Goal: Transaction & Acquisition: Purchase product/service

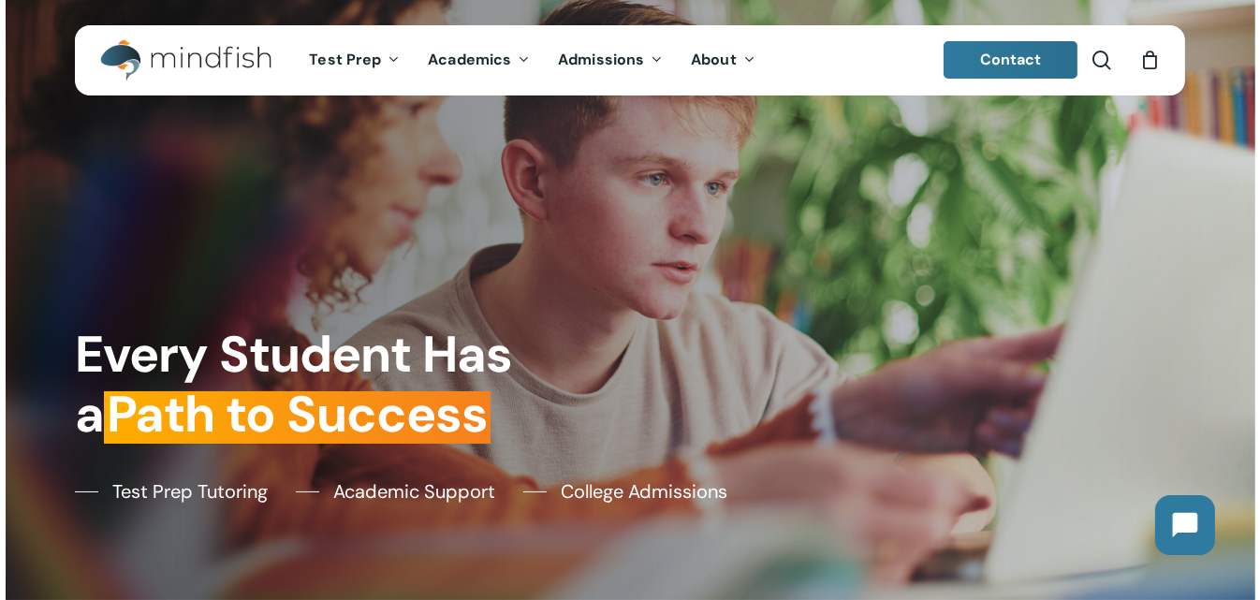
click at [1035, 51] on span "Contact" at bounding box center [1011, 60] width 62 height 20
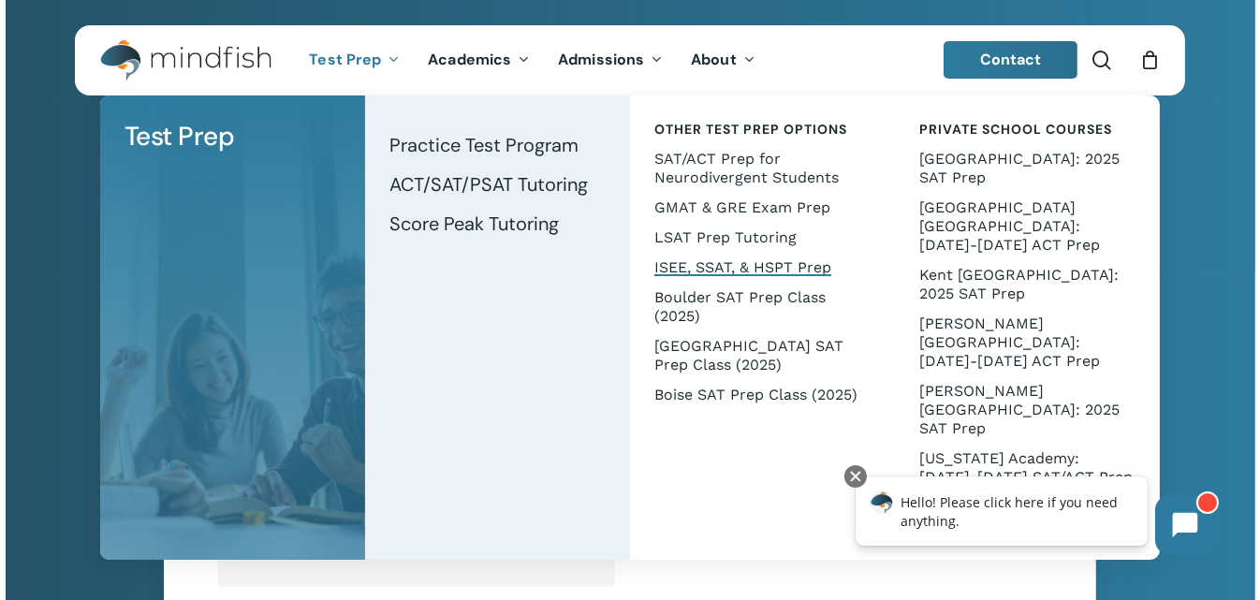
click at [712, 261] on span "ISEE, SSAT, & HSPT Prep" at bounding box center [742, 267] width 177 height 18
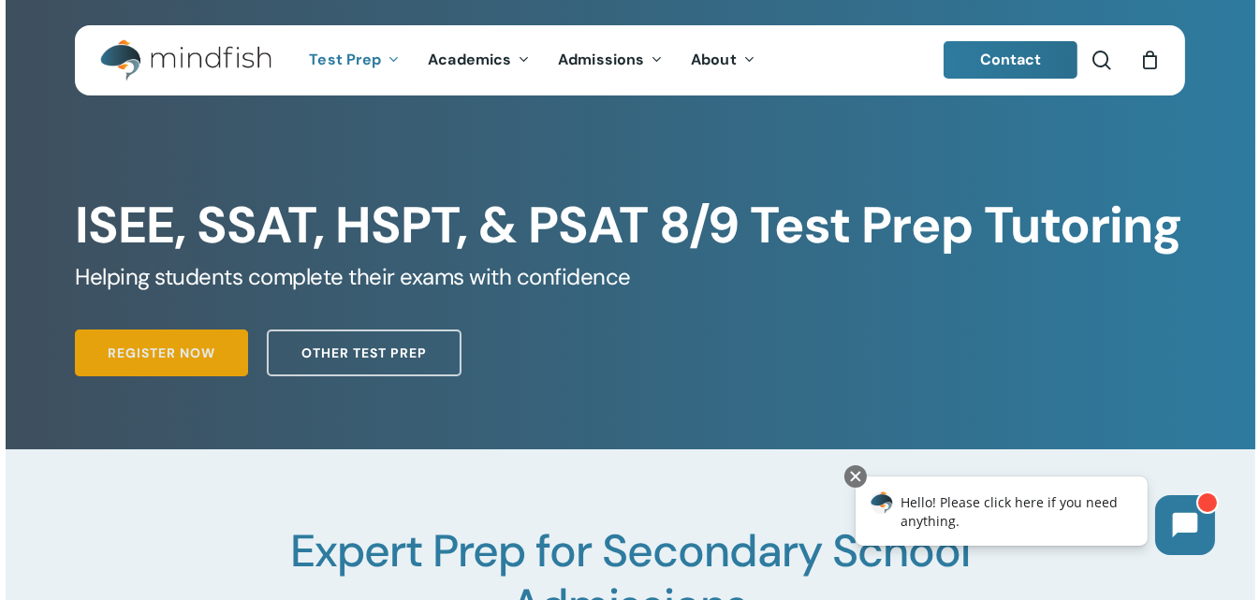
click at [159, 362] on span "Register Now" at bounding box center [162, 353] width 108 height 19
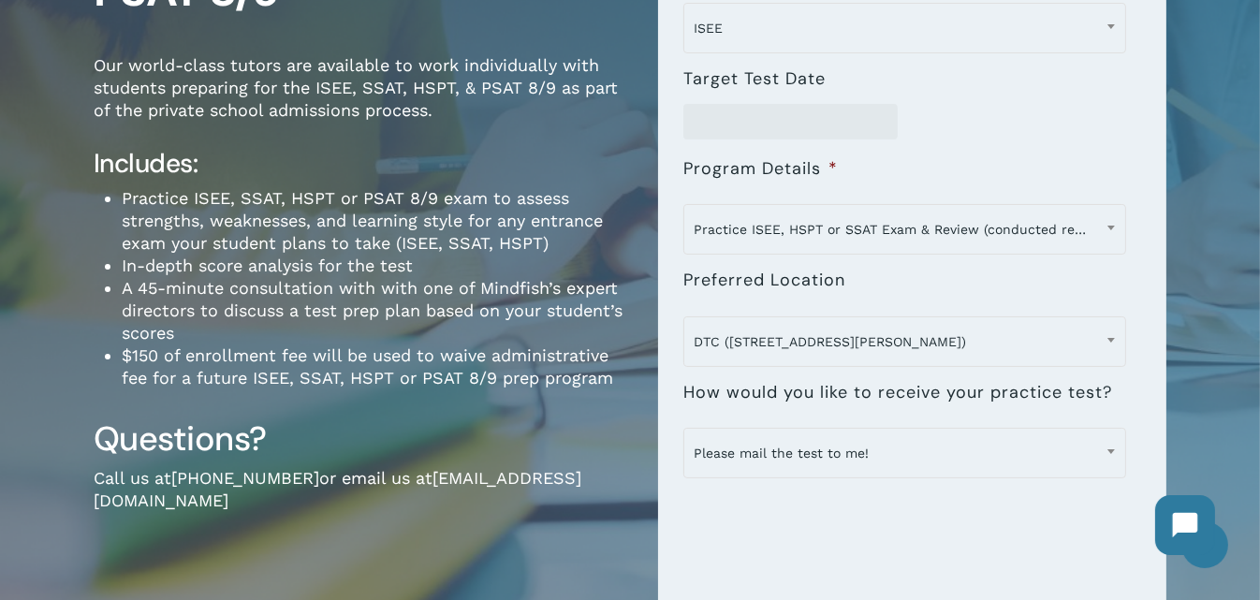
scroll to position [326, 0]
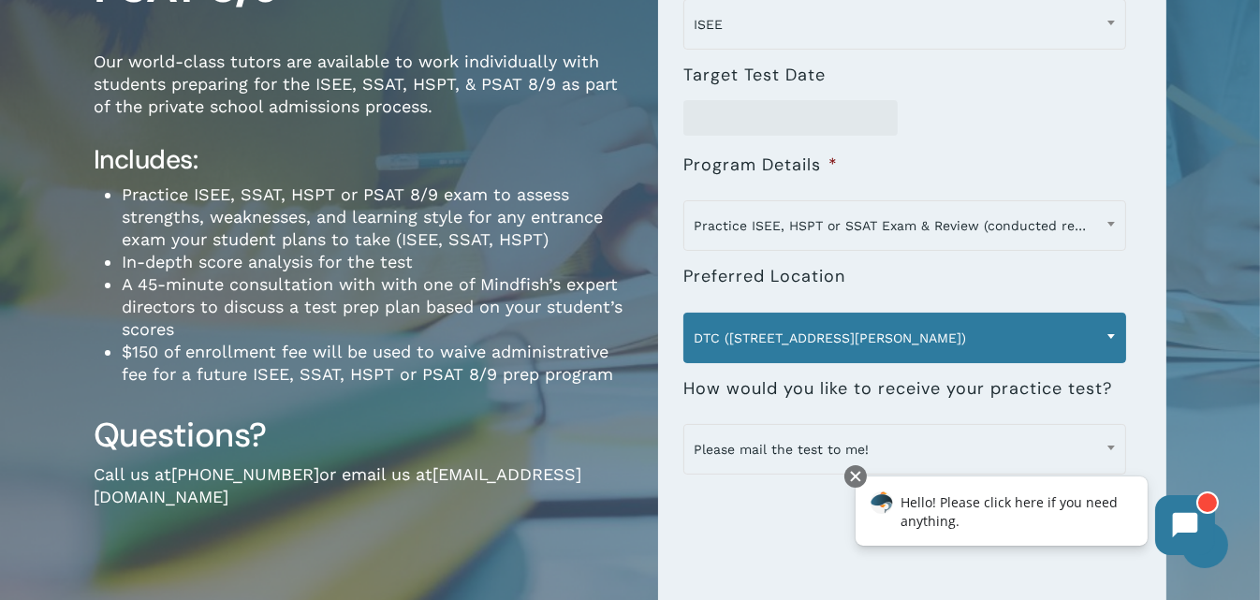
click at [1111, 334] on b at bounding box center [1111, 336] width 7 height 5
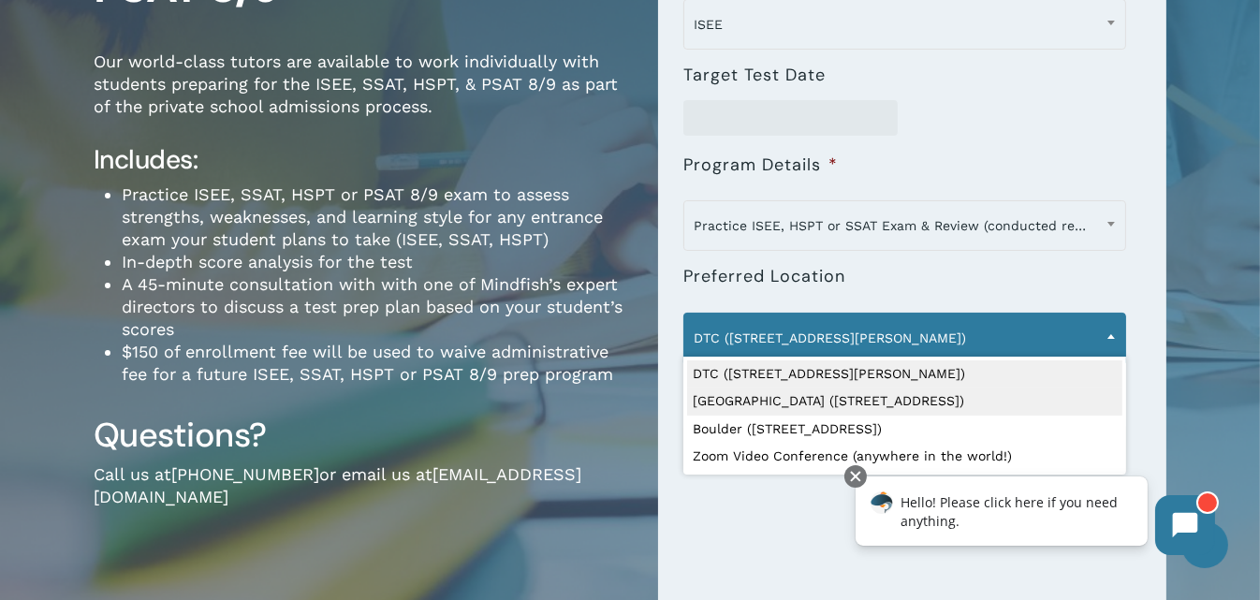
select select "**********"
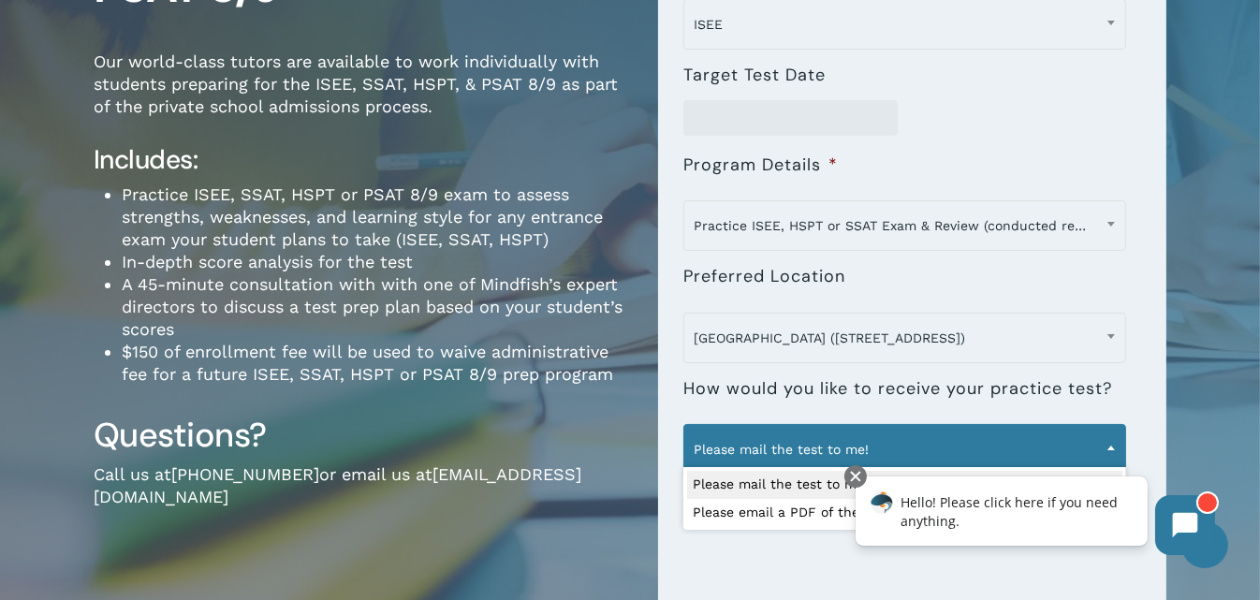
click at [826, 444] on span "Please mail the test to me!" at bounding box center [904, 449] width 441 height 39
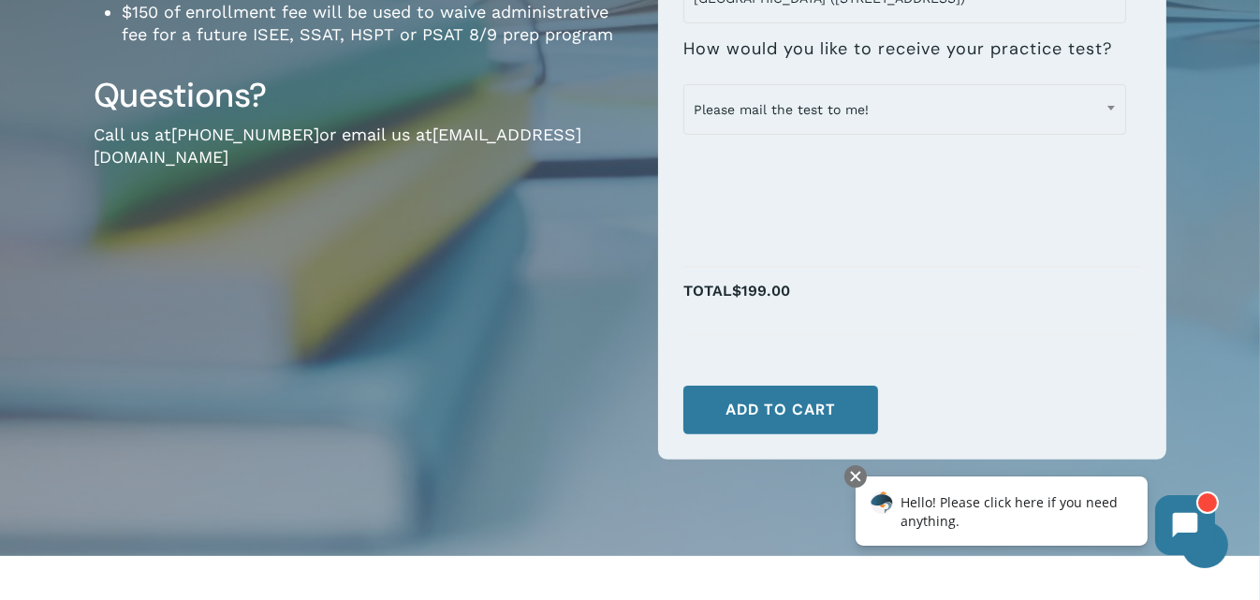
scroll to position [672, 0]
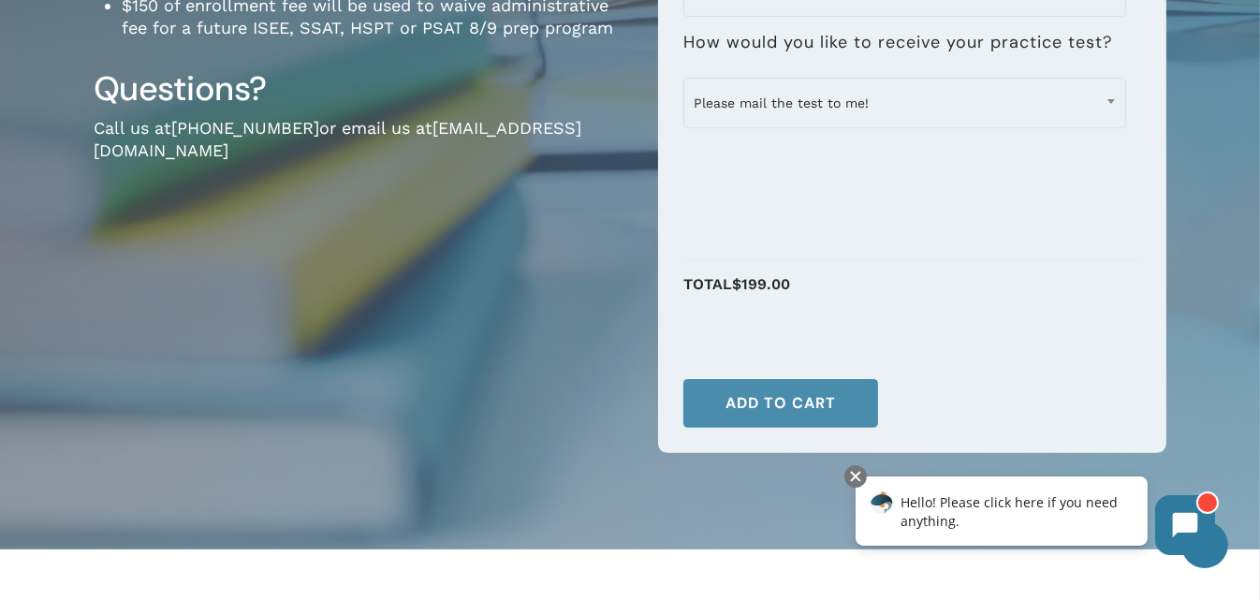
click at [756, 403] on button "Add to cart" at bounding box center [780, 403] width 195 height 49
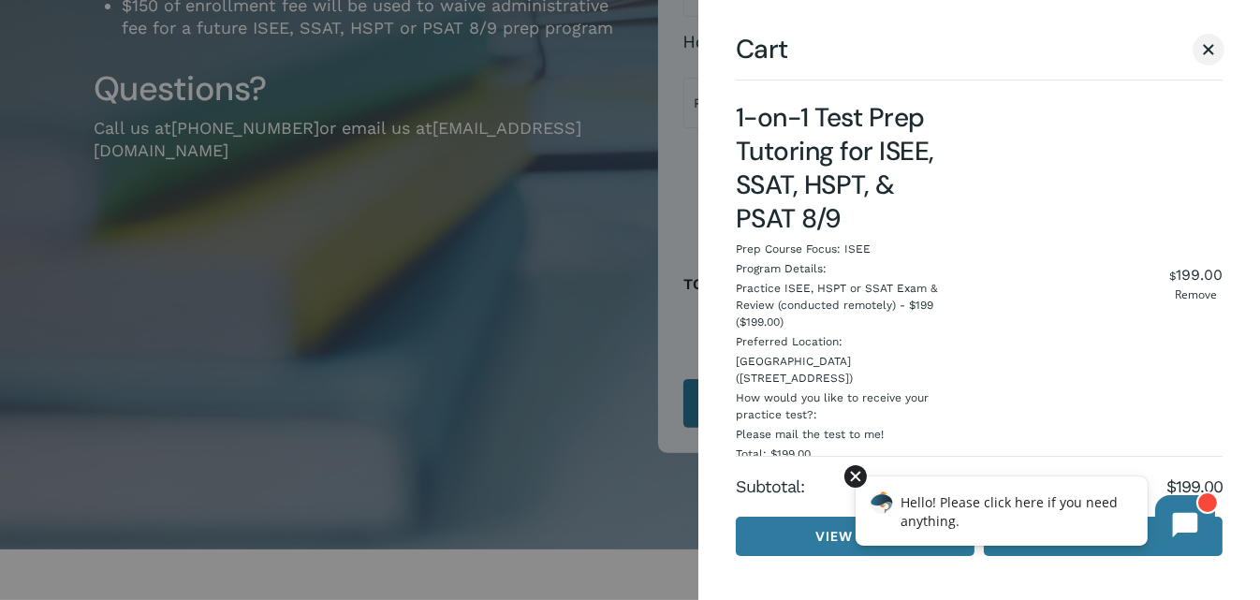
click at [859, 477] on div at bounding box center [855, 475] width 22 height 22
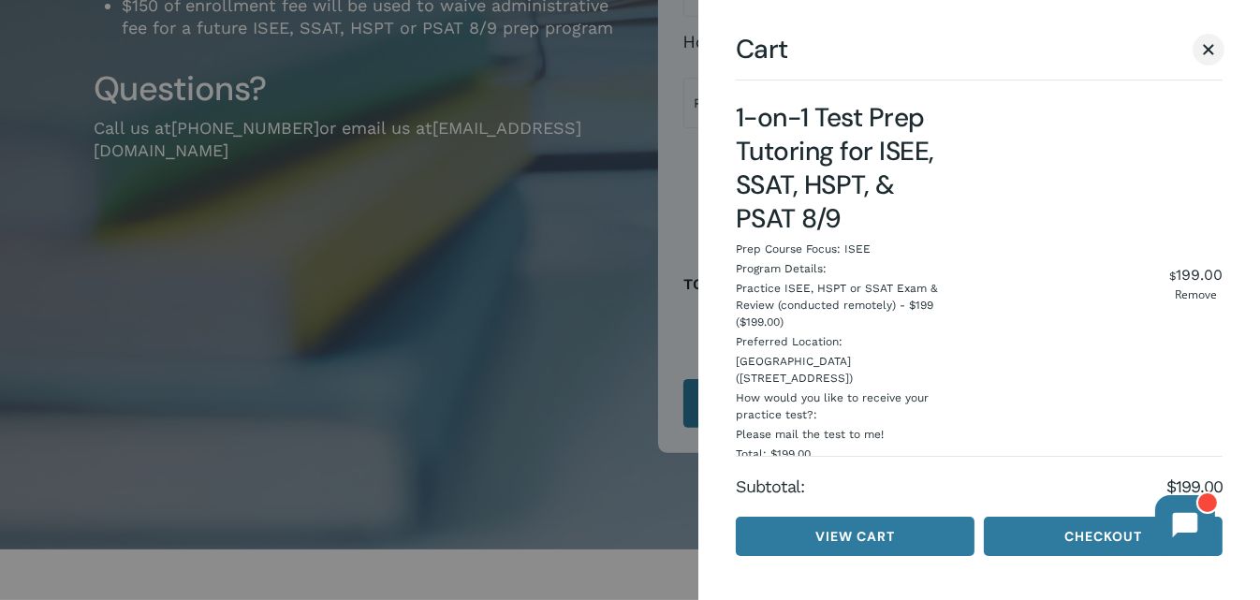
scroll to position [10, 0]
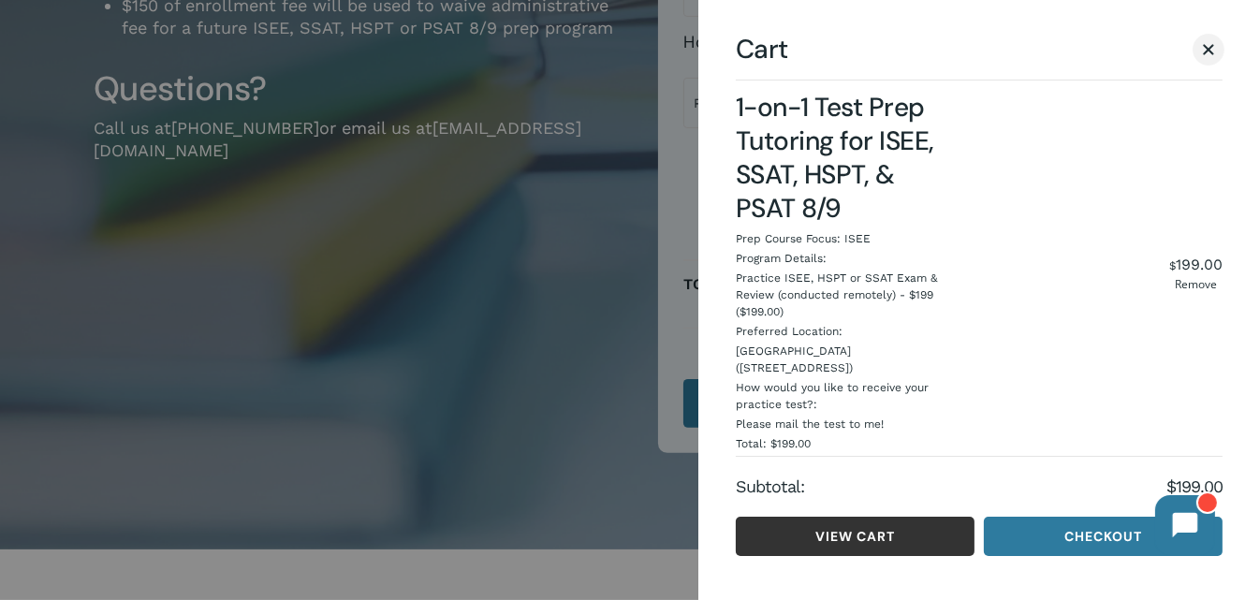
click at [930, 534] on link "View cart" at bounding box center [855, 536] width 239 height 39
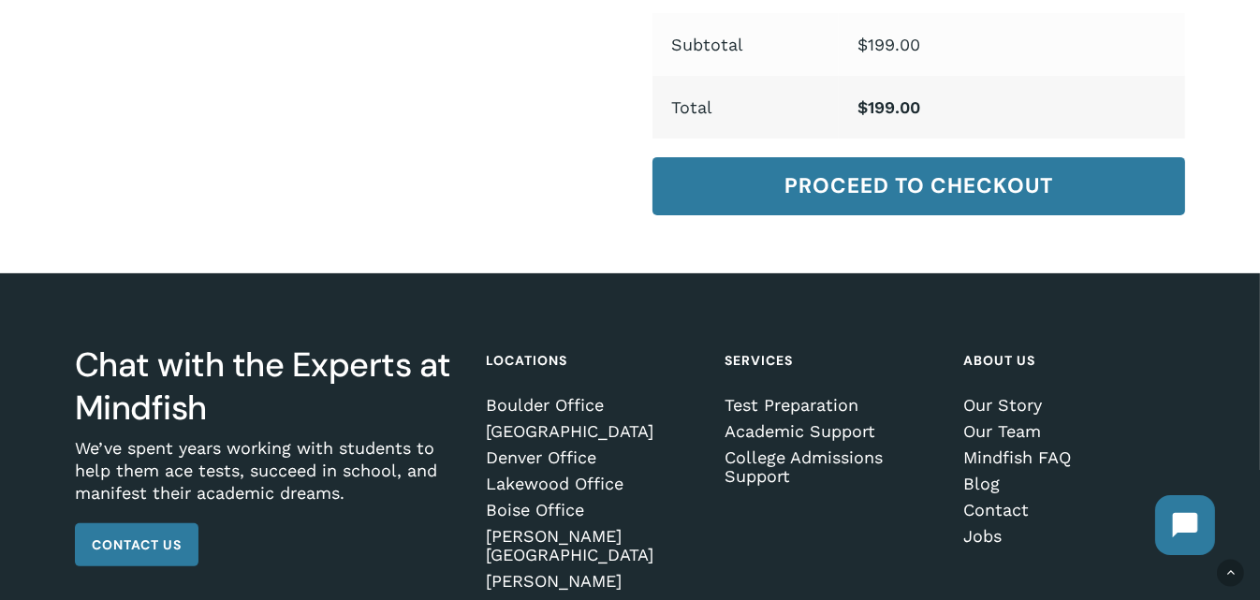
scroll to position [725, 0]
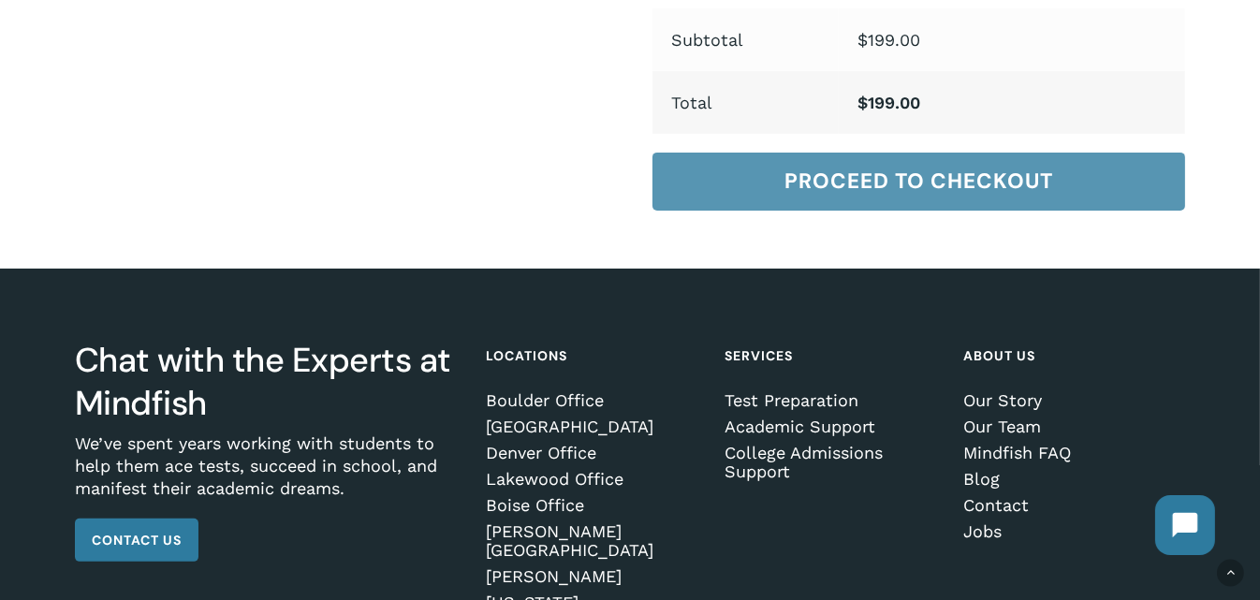
click at [871, 169] on link "Proceed to checkout" at bounding box center [919, 182] width 533 height 58
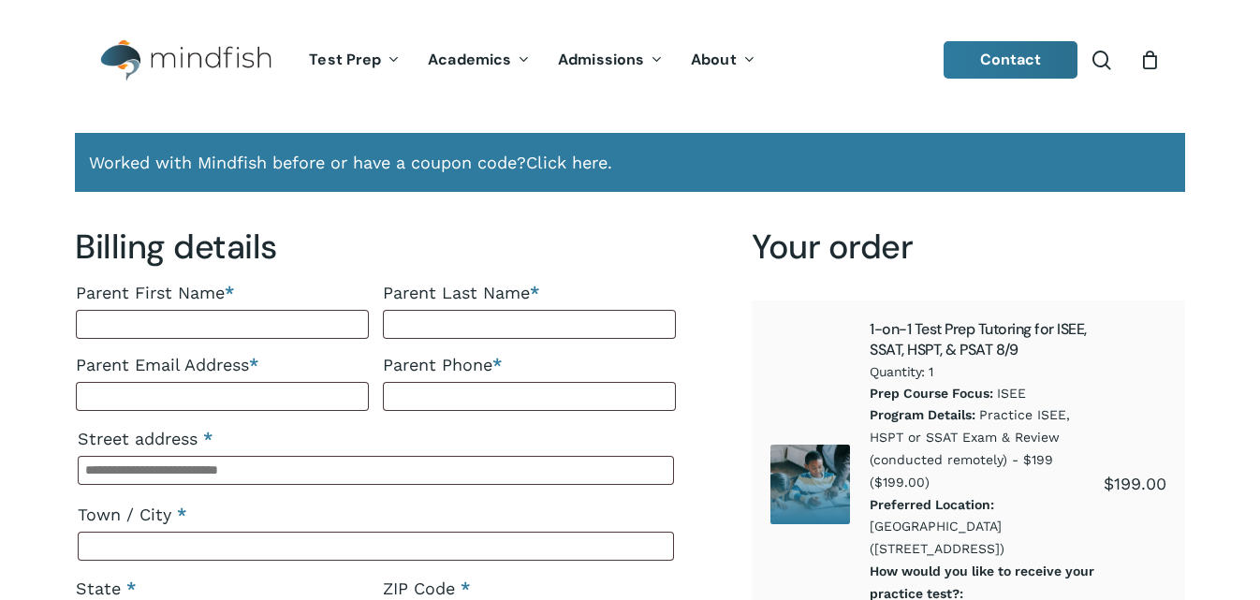
select select "**"
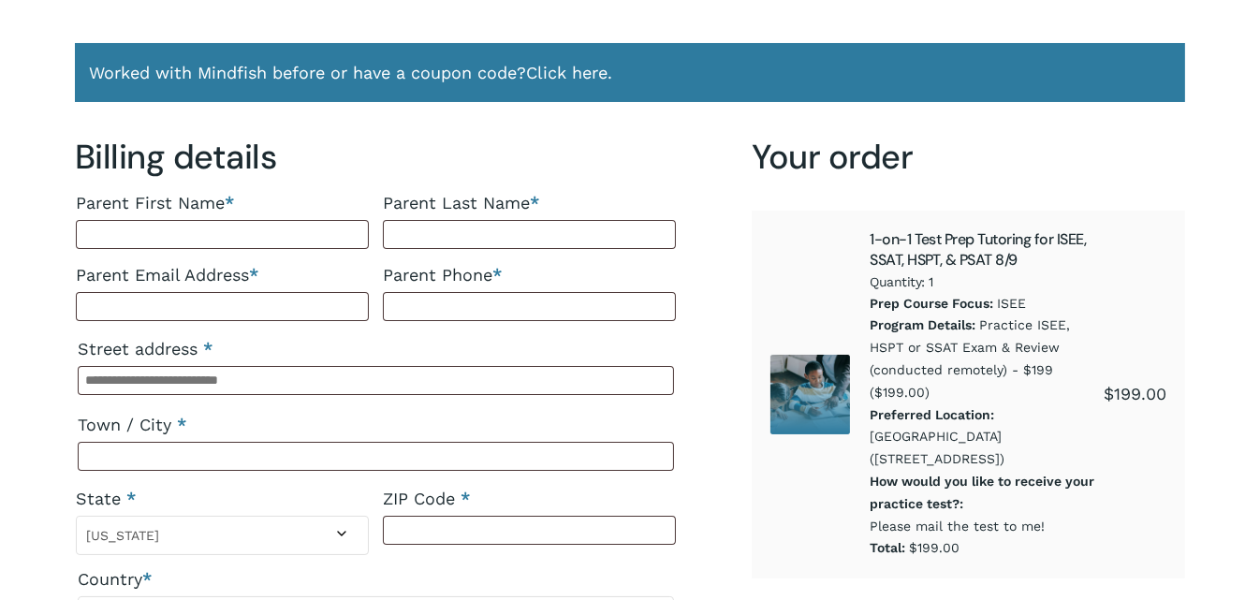
select select "**"
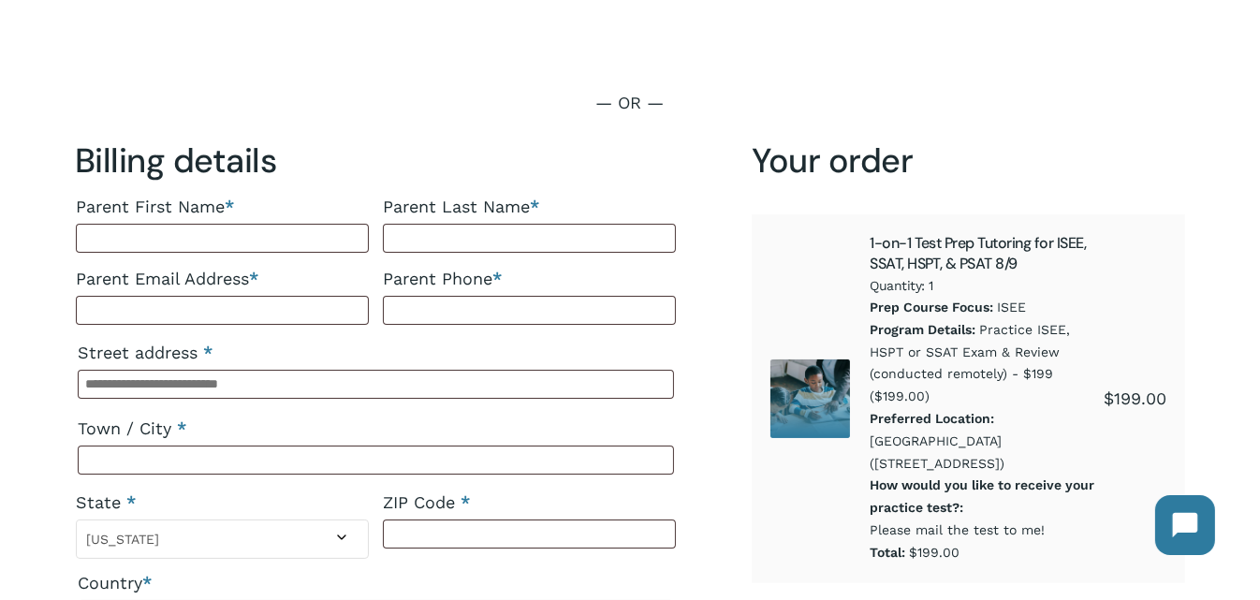
scroll to position [203, 0]
drag, startPoint x: 668, startPoint y: 205, endPoint x: 654, endPoint y: 213, distance: 15.9
click at [654, 213] on label "Parent Last Name *" at bounding box center [529, 207] width 293 height 34
click at [654, 224] on input "Parent Last Name *" at bounding box center [529, 238] width 293 height 29
click at [634, 228] on input "Parent Last Name *" at bounding box center [529, 238] width 293 height 29
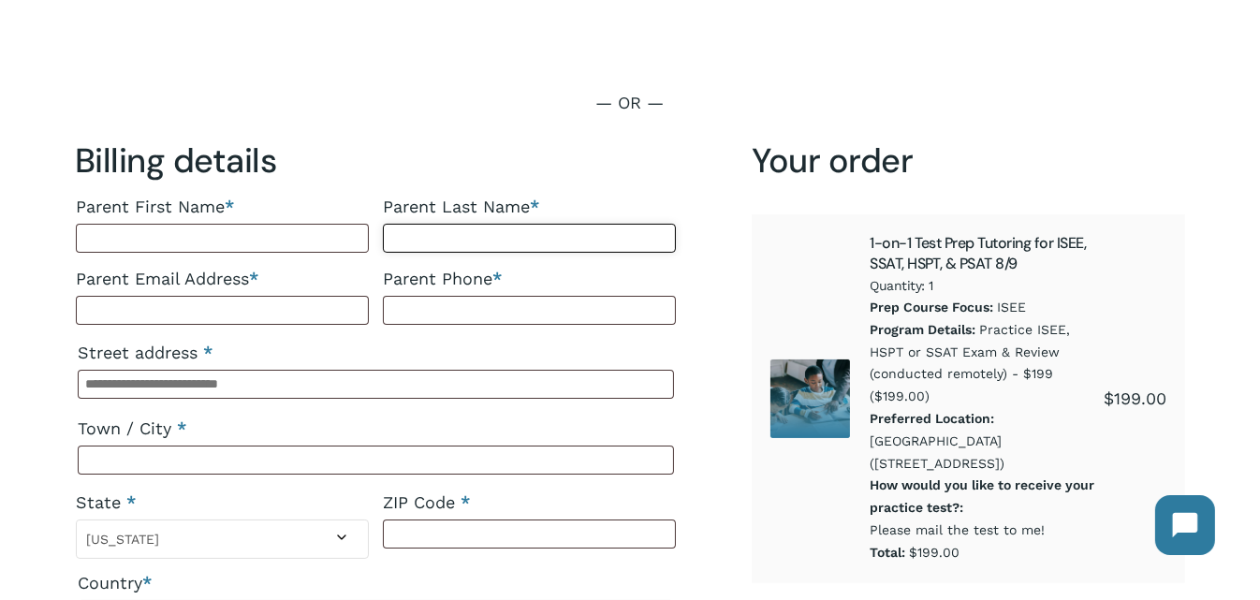
click at [634, 228] on input "Parent Last Name *" at bounding box center [529, 238] width 293 height 29
